Goal: Transaction & Acquisition: Purchase product/service

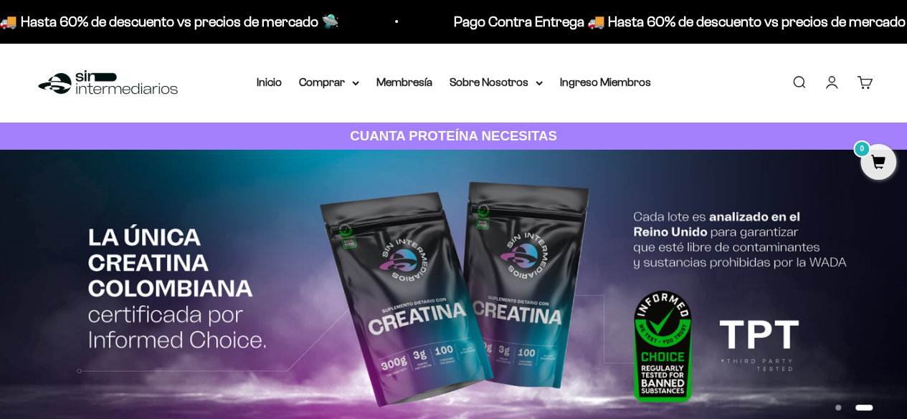
click at [794, 80] on link "Buscar" at bounding box center [799, 83] width 16 height 16
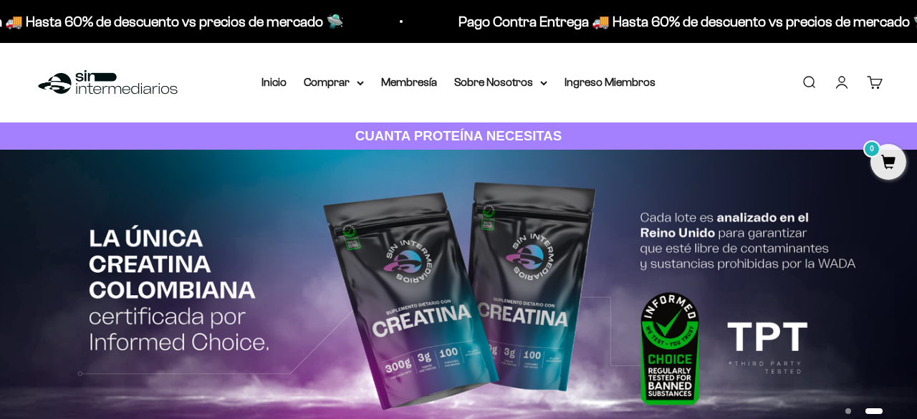
click at [0, 0] on input "Buscar" at bounding box center [0, 0] width 0 height 0
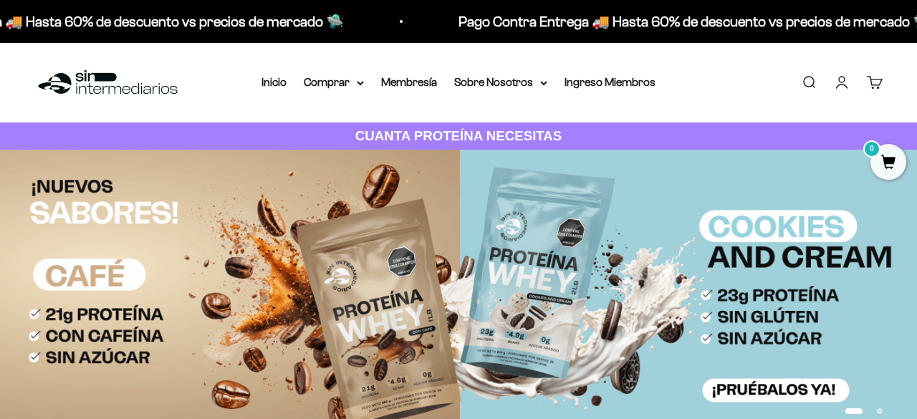
type input "cre"
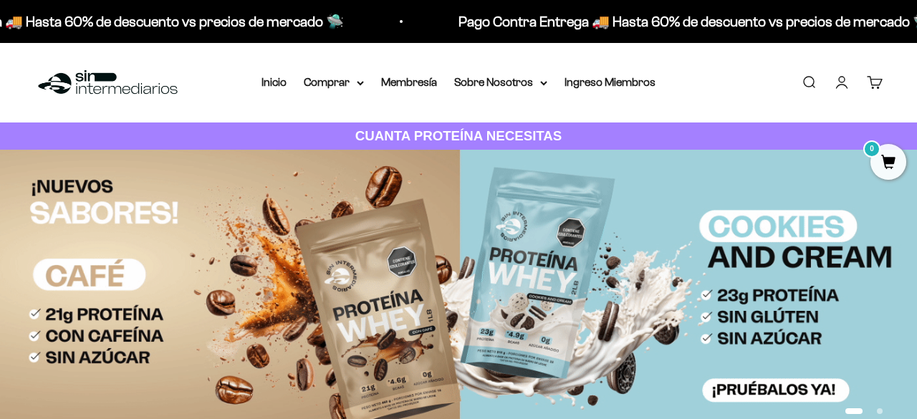
click at [0, 0] on span "Creatina Monohidrato" at bounding box center [0, 0] width 0 height 0
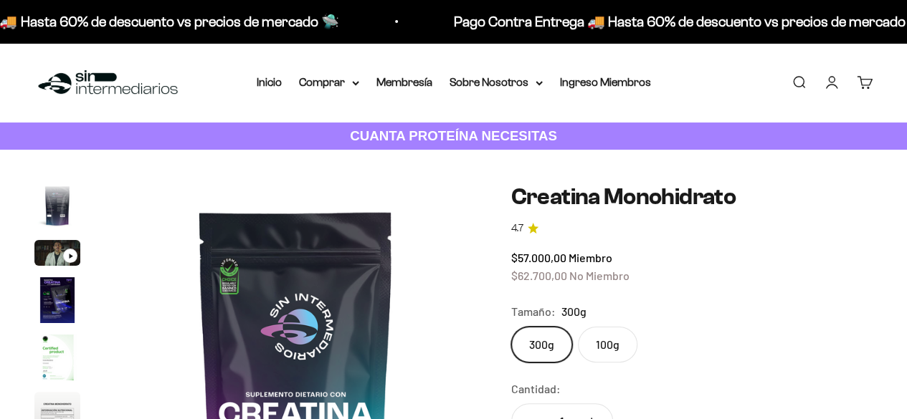
scroll to position [0, 2960]
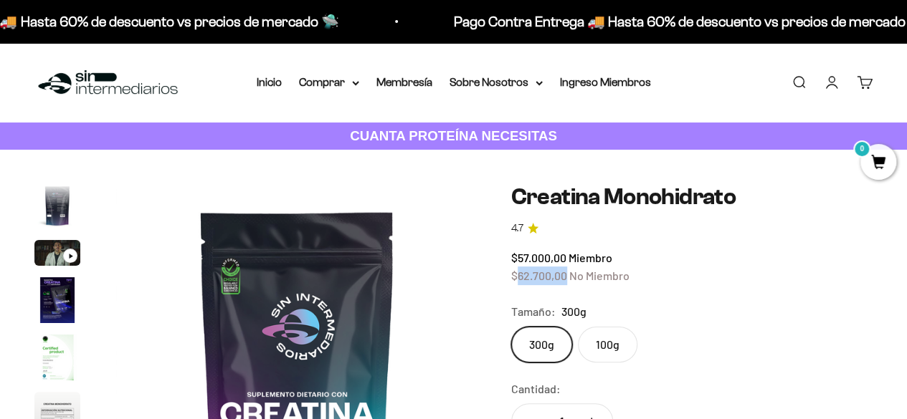
click at [566, 280] on span "$62.700,00" at bounding box center [539, 276] width 56 height 14
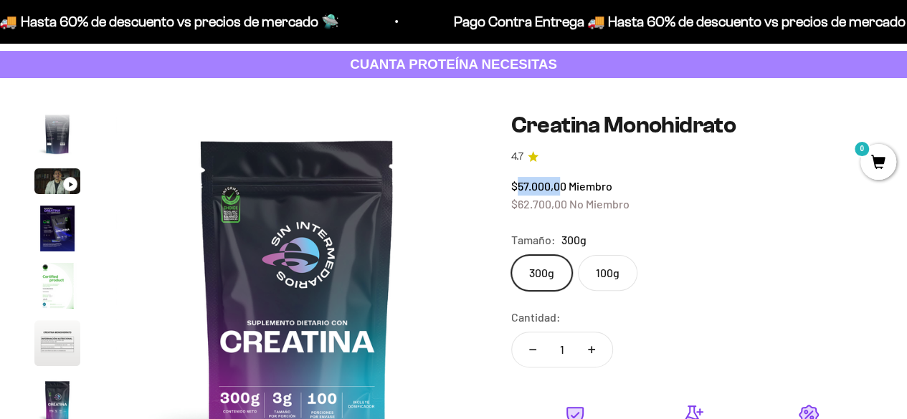
drag, startPoint x: 520, startPoint y: 183, endPoint x: 558, endPoint y: 190, distance: 39.2
click at [558, 190] on span "$57.000,00" at bounding box center [538, 186] width 55 height 14
drag, startPoint x: 754, startPoint y: 231, endPoint x: 750, endPoint y: 224, distance: 8.0
click at [754, 229] on safe-sticky "Creatina Monohidrato 4.7 $57.000,00 Miembro $62.700,00 No Miembro Calidad de lí…" at bounding box center [691, 378] width 361 height 530
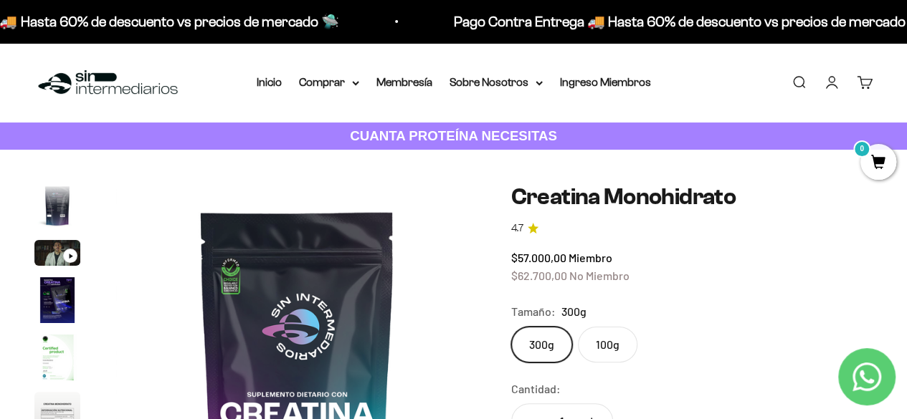
click at [798, 81] on link "Buscar" at bounding box center [799, 83] width 16 height 16
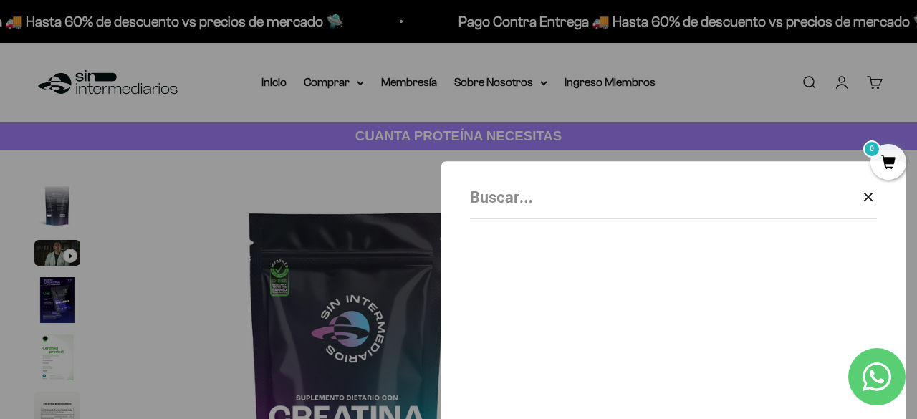
scroll to position [0, 3009]
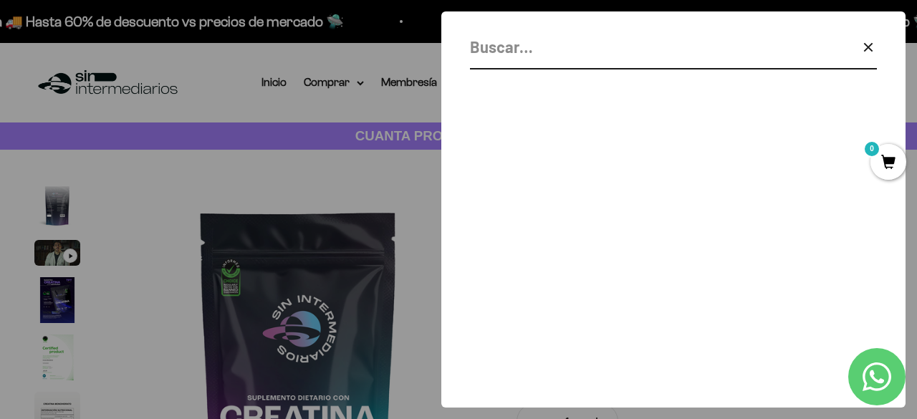
click at [570, 49] on input "Buscar" at bounding box center [637, 46] width 335 height 25
type input "p"
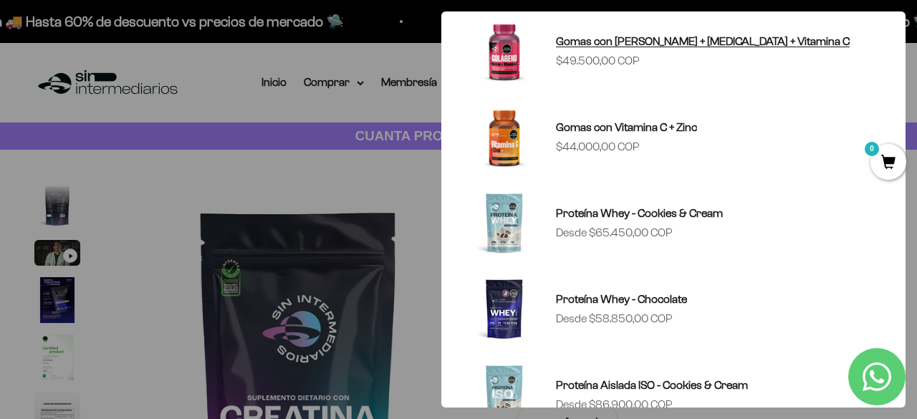
scroll to position [143, 0]
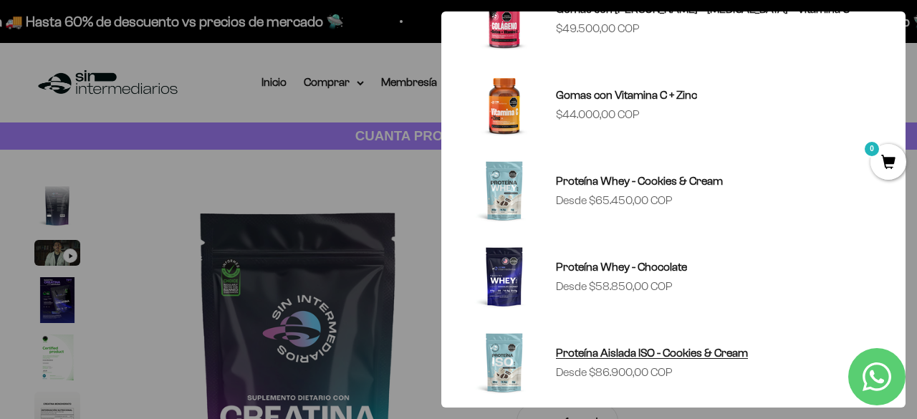
type input "c"
click at [498, 378] on img at bounding box center [504, 362] width 69 height 69
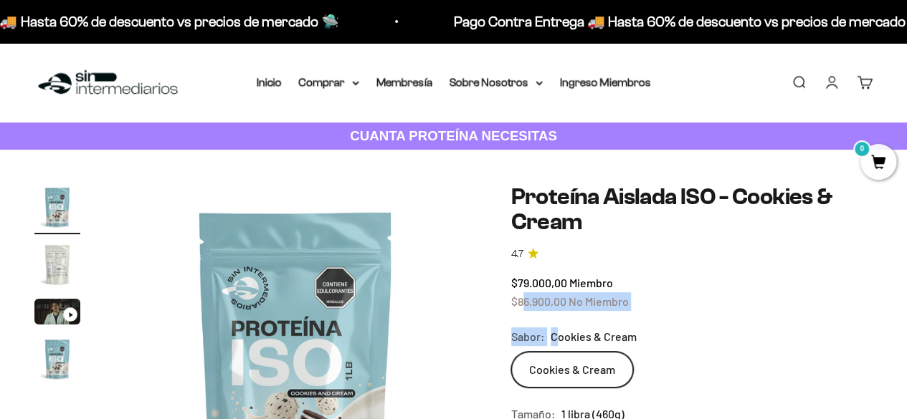
click at [633, 306] on div "$79.000,00 Miembro $86.900,00 No Miembro" at bounding box center [691, 292] width 361 height 37
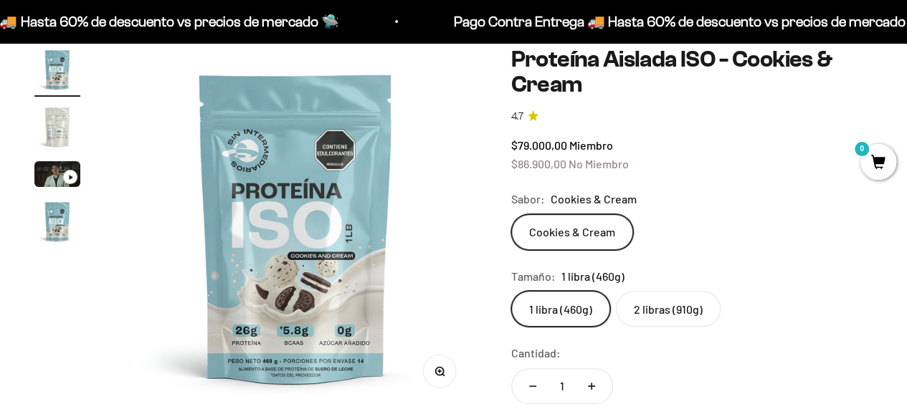
scroll to position [143, 0]
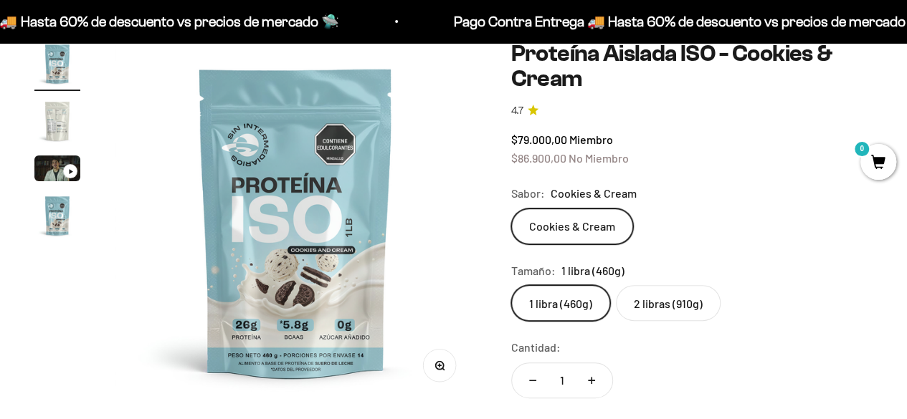
click at [660, 315] on label "2 libras (910g)" at bounding box center [668, 303] width 105 height 36
click at [511, 285] on input "2 libras (910g)" at bounding box center [510, 285] width 1 height 1
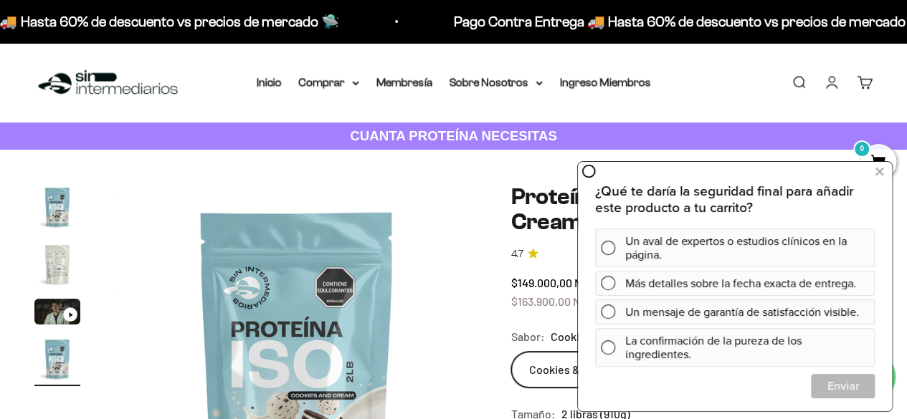
click at [773, 87] on div "Menú Buscar Inicio Comprar Proteínas Ver Todos Whey Iso Vegan Pancakes Pre-Entr…" at bounding box center [453, 83] width 907 height 80
click at [794, 81] on link "Buscar" at bounding box center [799, 83] width 16 height 16
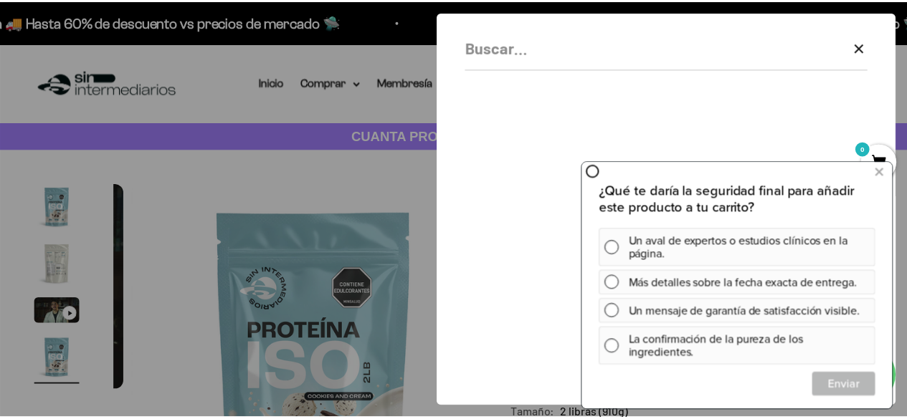
scroll to position [0, 1128]
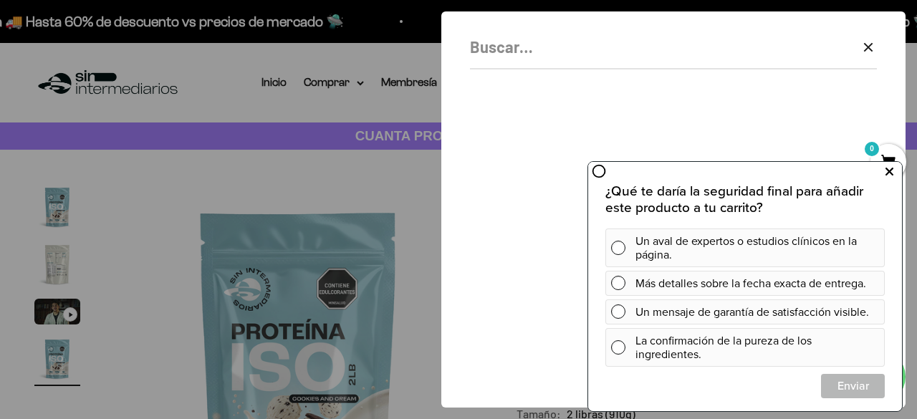
click at [886, 168] on icon at bounding box center [890, 171] width 8 height 19
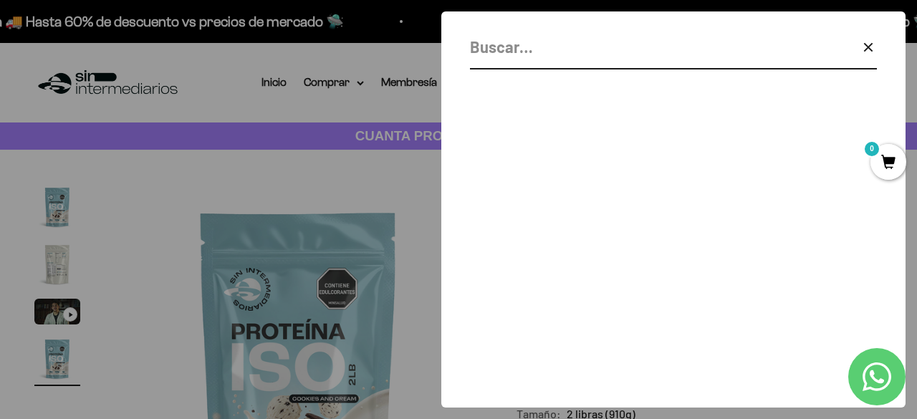
click at [865, 49] on icon "button" at bounding box center [868, 47] width 8 height 8
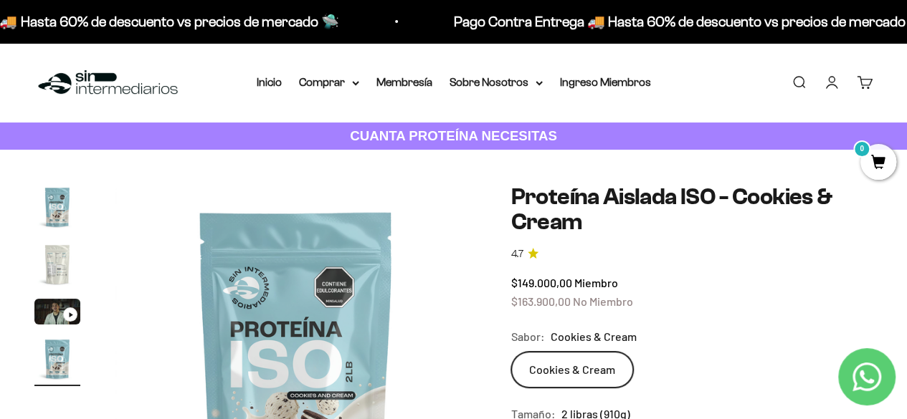
scroll to position [0, 1109]
click at [334, 84] on summary "Comprar" at bounding box center [329, 82] width 60 height 19
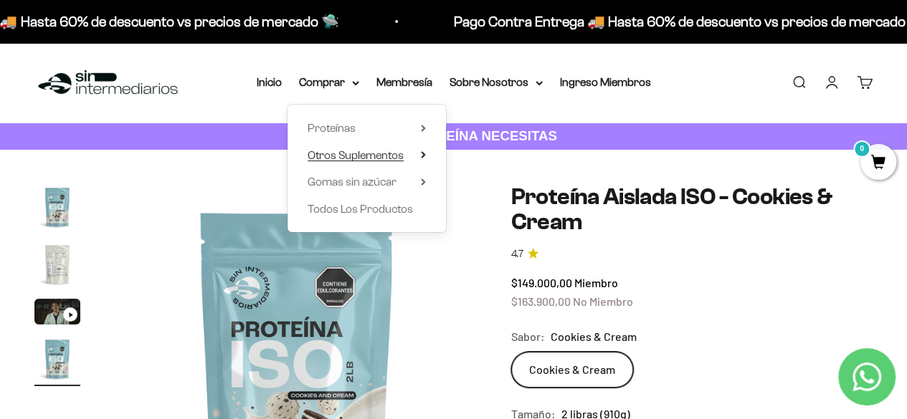
click at [378, 149] on span "Otros Suplementos" at bounding box center [355, 155] width 96 height 12
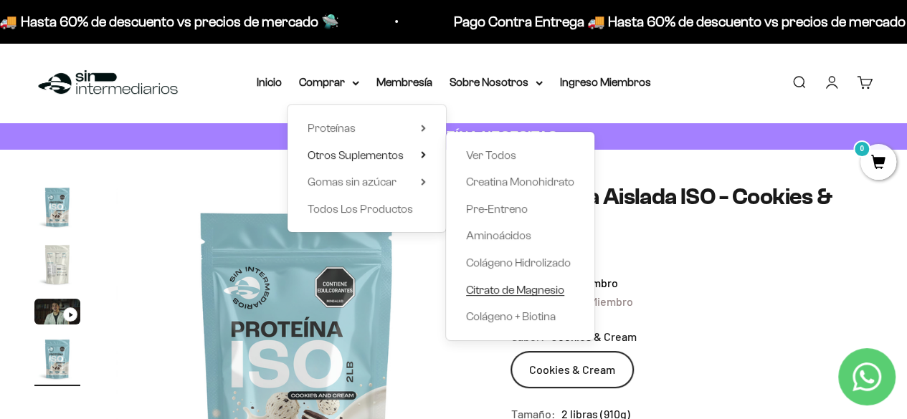
click at [555, 293] on span "Citrato de Magnesio" at bounding box center [515, 290] width 98 height 12
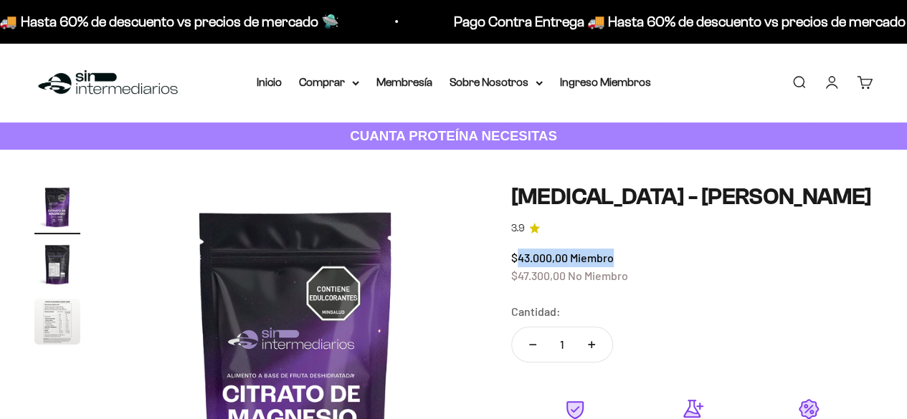
drag, startPoint x: 536, startPoint y: 263, endPoint x: 613, endPoint y: 259, distance: 77.5
click at [612, 260] on span "$43.000,00 Miembro" at bounding box center [562, 258] width 102 height 14
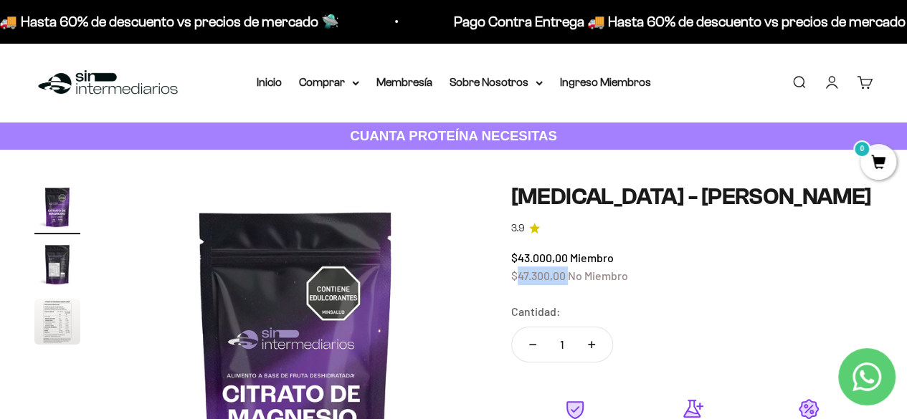
drag, startPoint x: 516, startPoint y: 274, endPoint x: 569, endPoint y: 269, distance: 53.3
click at [569, 269] on span "$47.300,00 No Miembro" at bounding box center [569, 276] width 117 height 14
click at [601, 86] on link "Ingreso Miembros" at bounding box center [605, 82] width 91 height 12
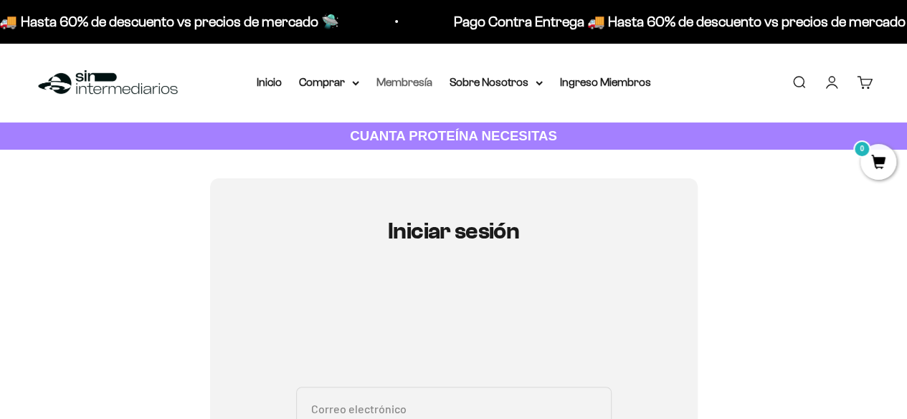
click at [403, 77] on link "Membresía" at bounding box center [404, 82] width 56 height 12
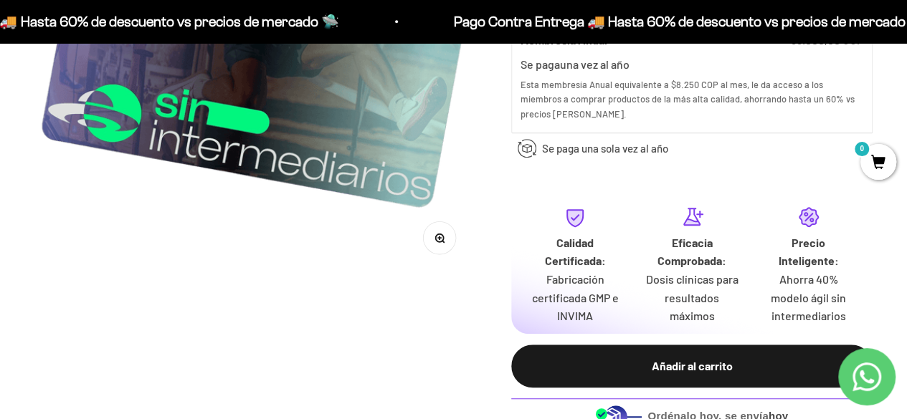
scroll to position [143, 0]
